Goal: Transaction & Acquisition: Purchase product/service

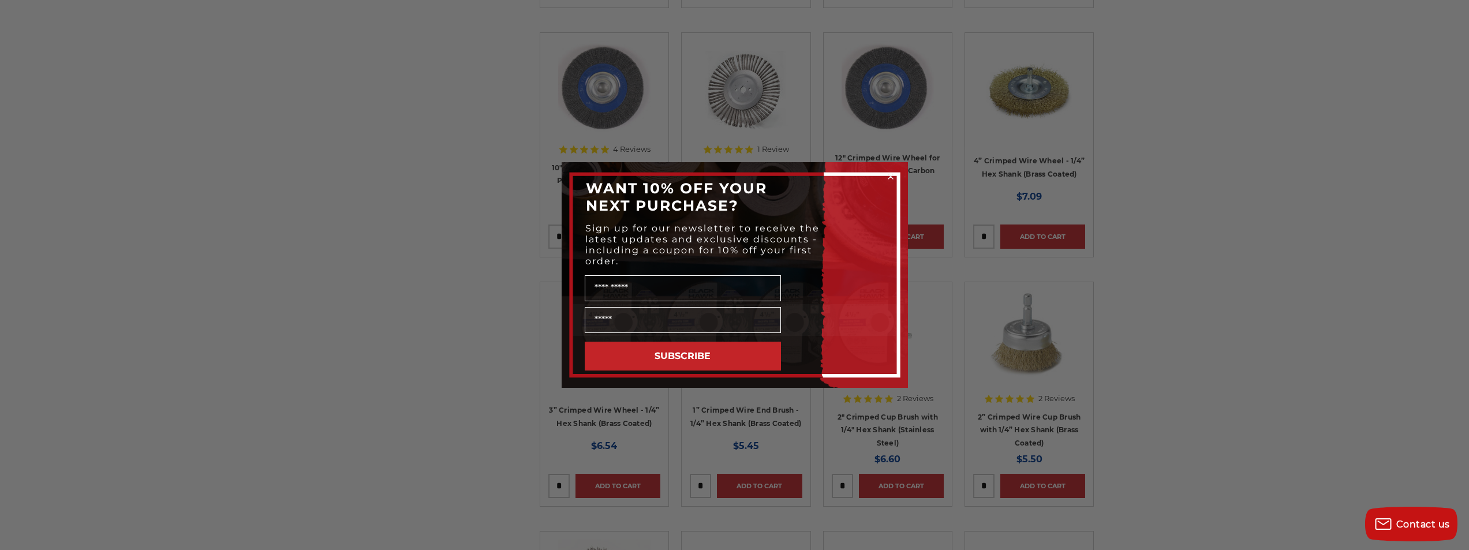
scroll to position [1559, 0]
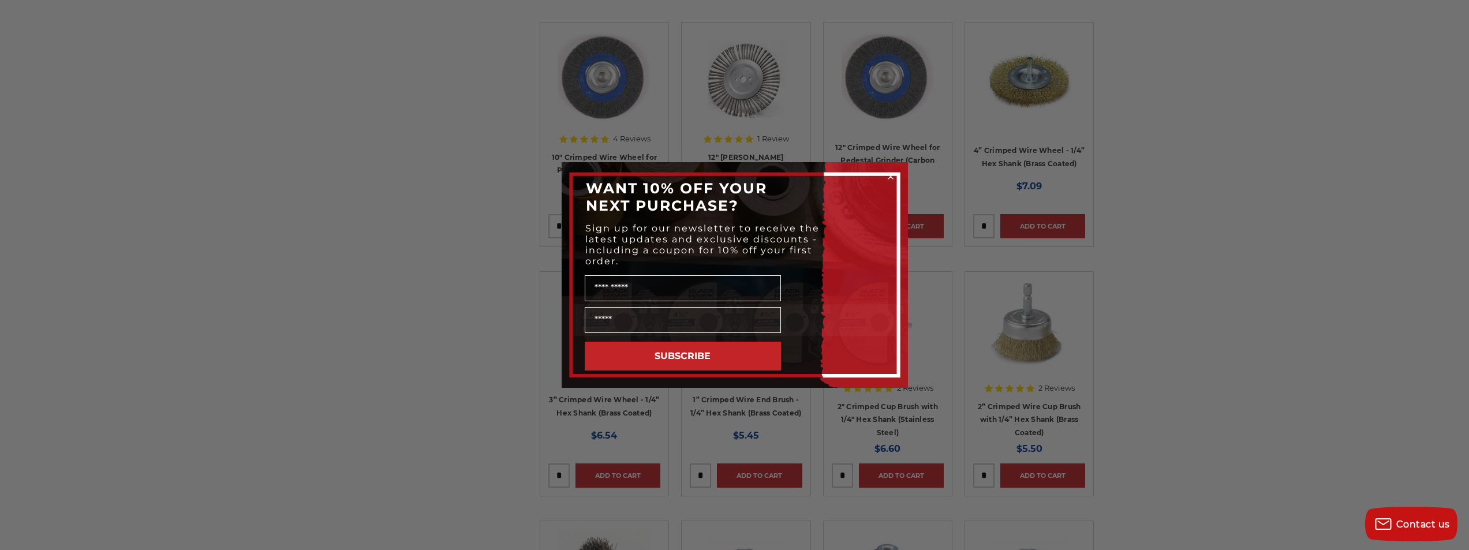
click at [891, 174] on circle "Close dialog" at bounding box center [890, 176] width 11 height 11
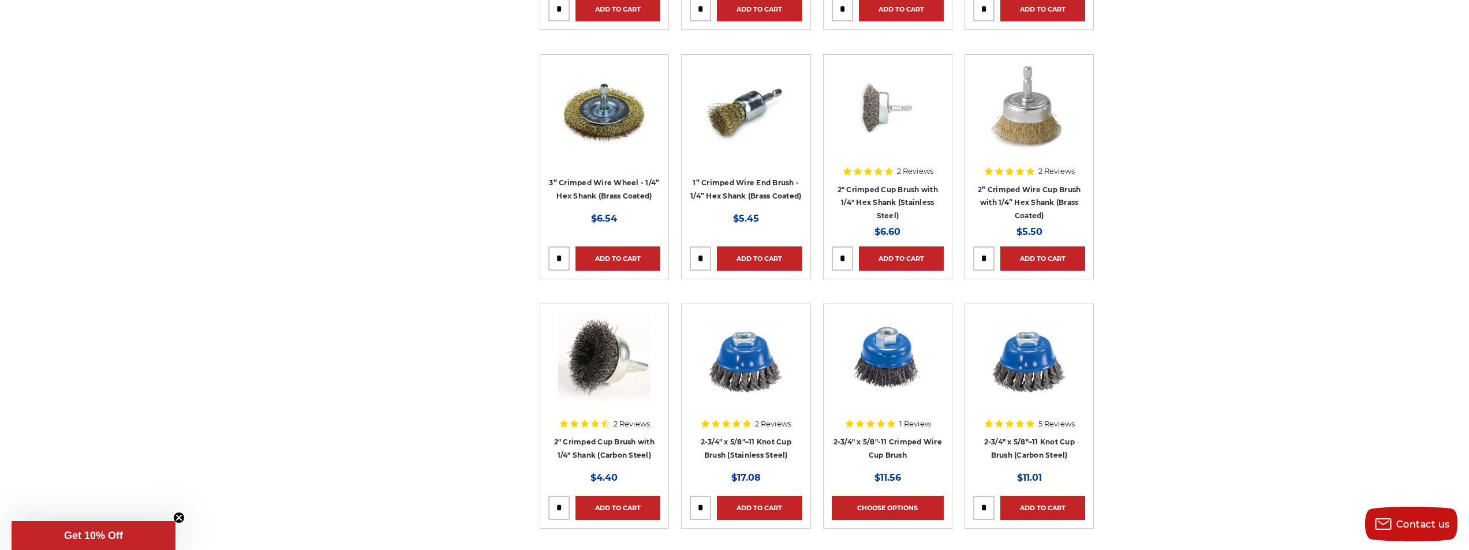
scroll to position [1790, 0]
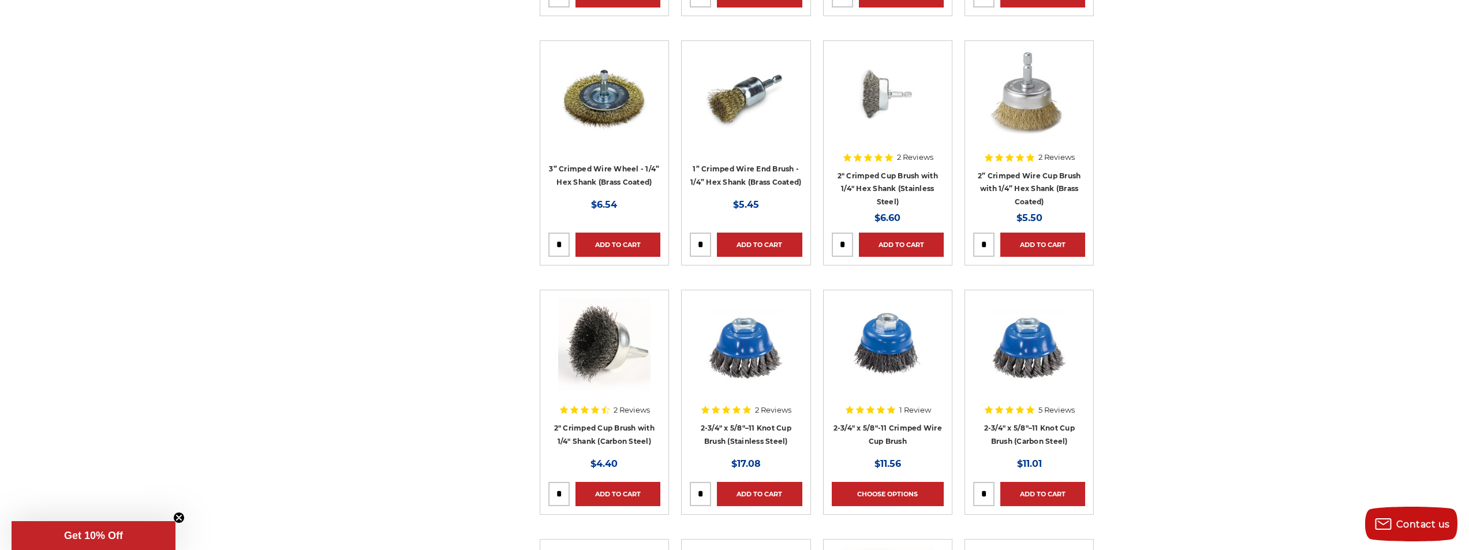
click at [1041, 353] on img at bounding box center [1029, 344] width 92 height 92
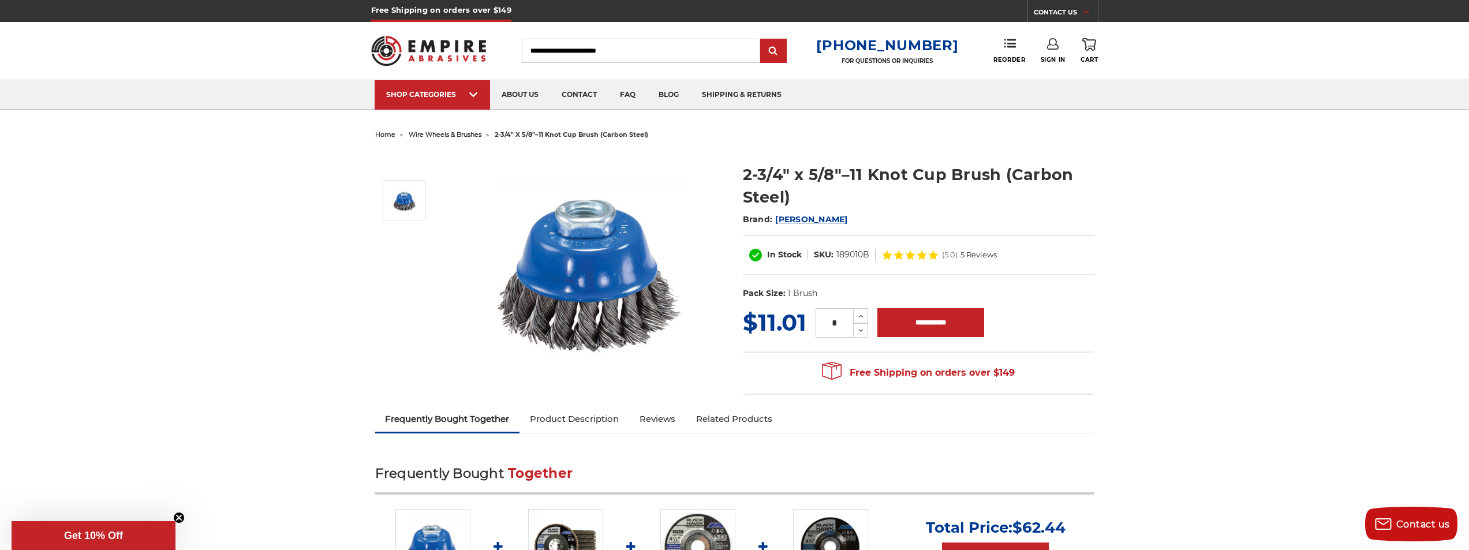
click at [572, 419] on link "Product Description" at bounding box center [575, 418] width 110 height 25
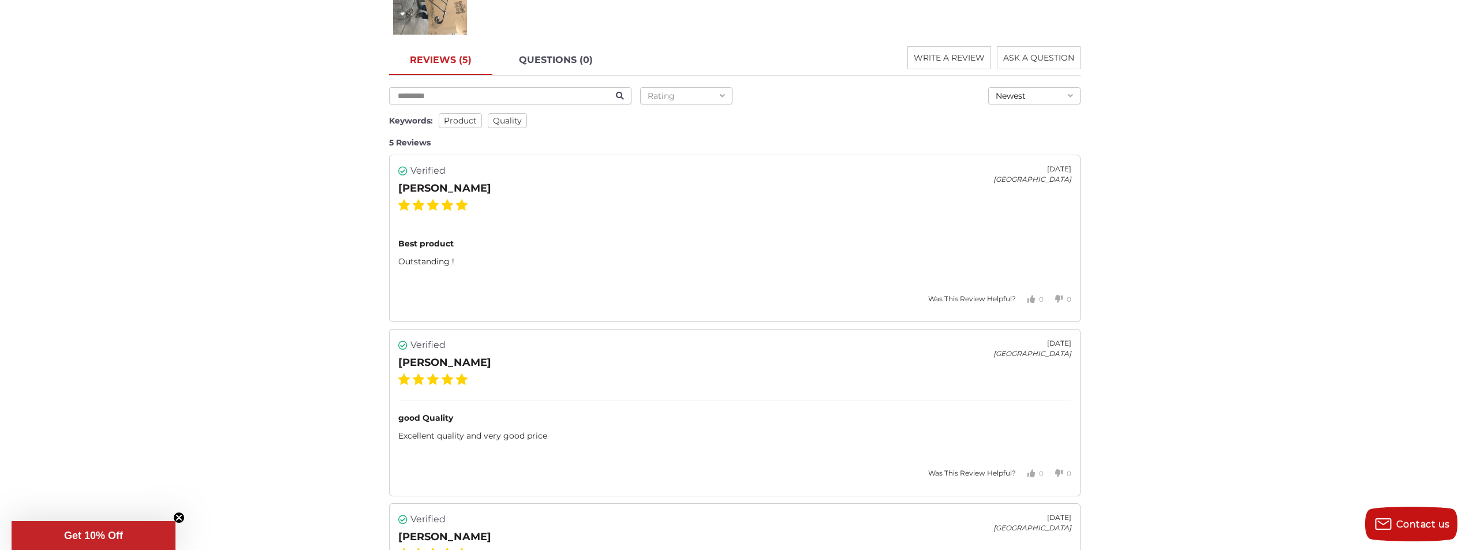
scroll to position [1511, 0]
